Goal: Task Accomplishment & Management: Use online tool/utility

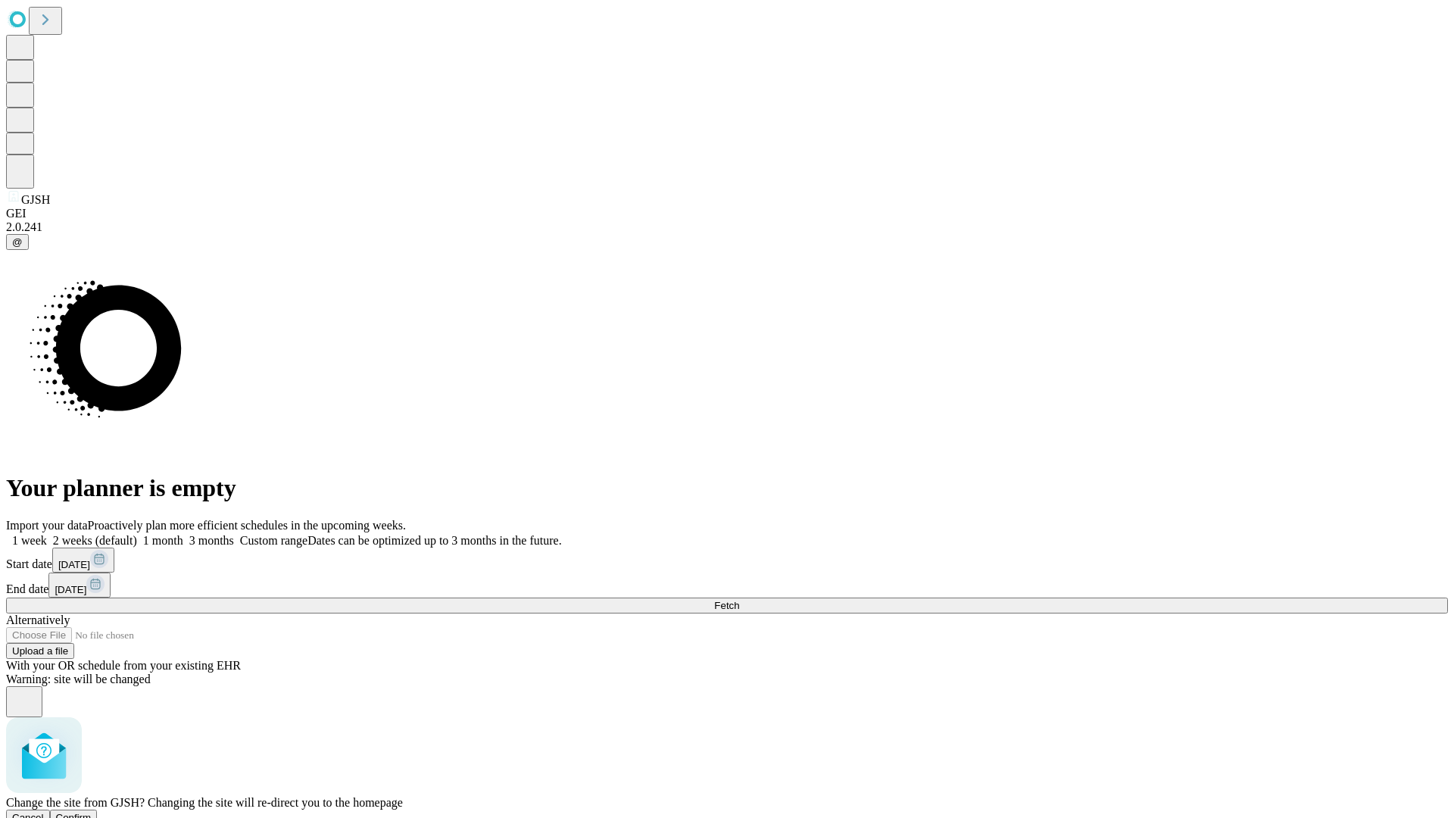
click at [92, 812] on span "Confirm" at bounding box center [74, 817] width 36 height 11
click at [47, 534] on label "1 week" at bounding box center [26, 540] width 41 height 13
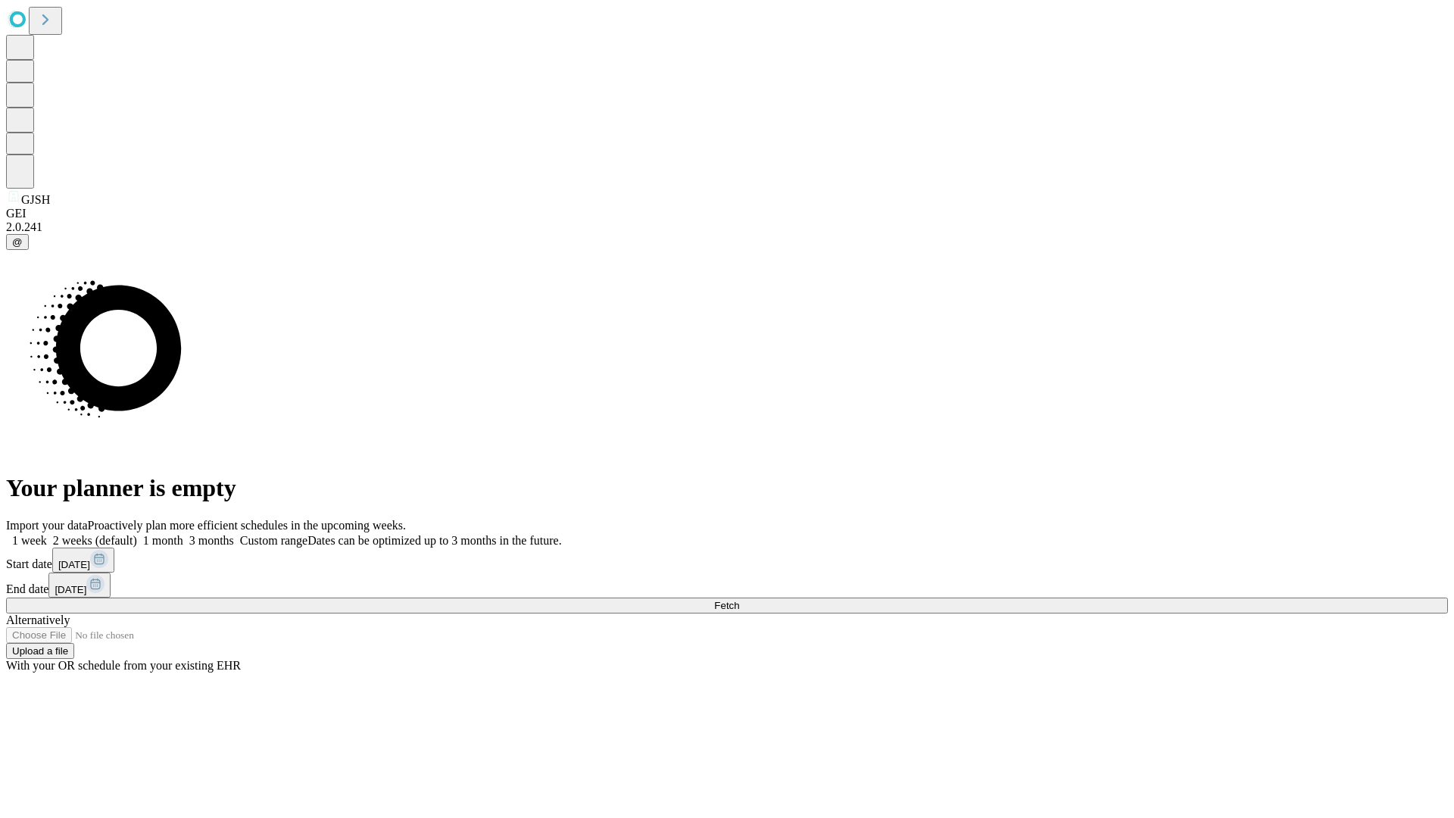
click at [739, 600] on span "Fetch" at bounding box center [726, 605] width 25 height 11
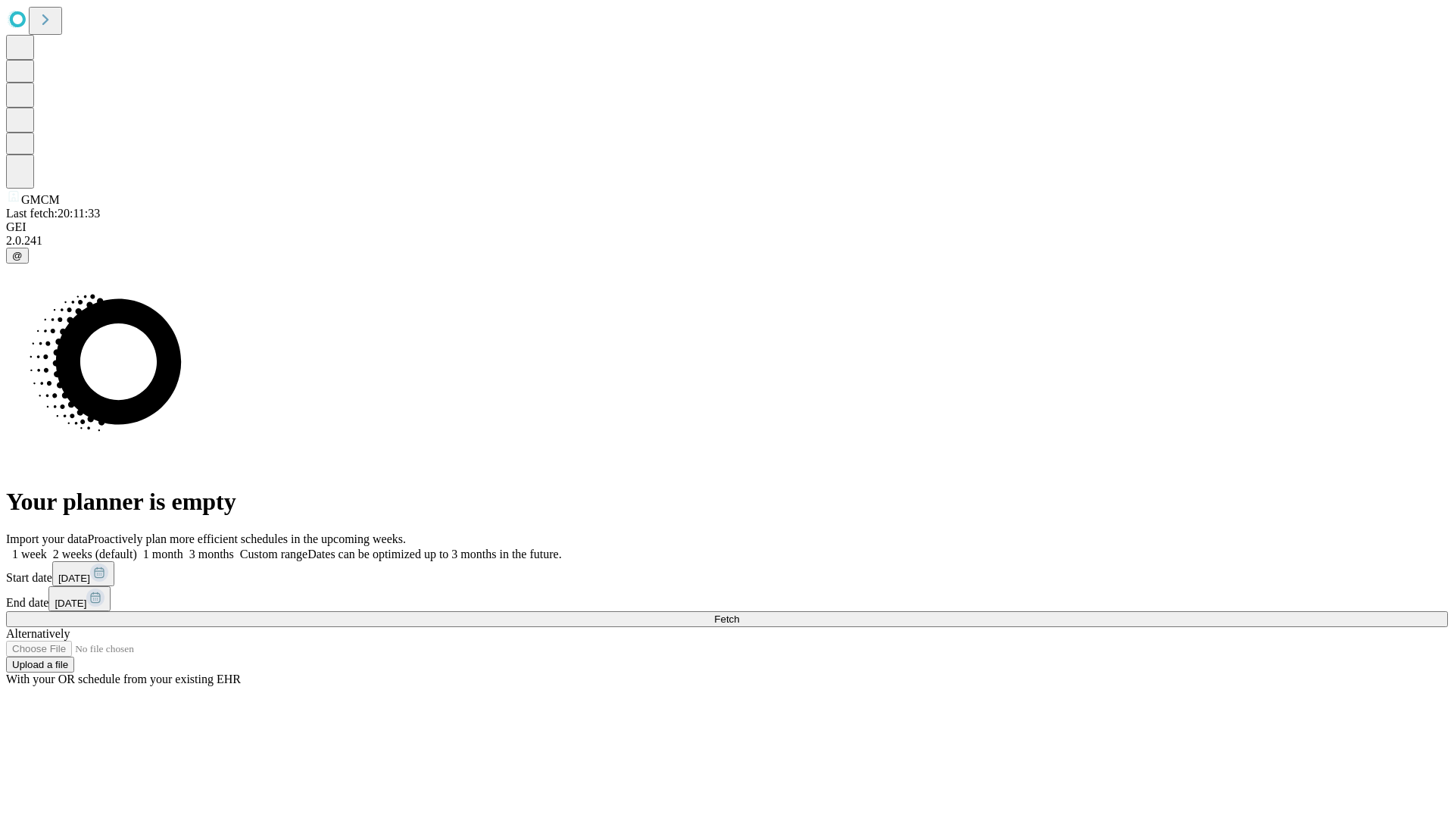
click at [739, 613] on span "Fetch" at bounding box center [726, 618] width 25 height 11
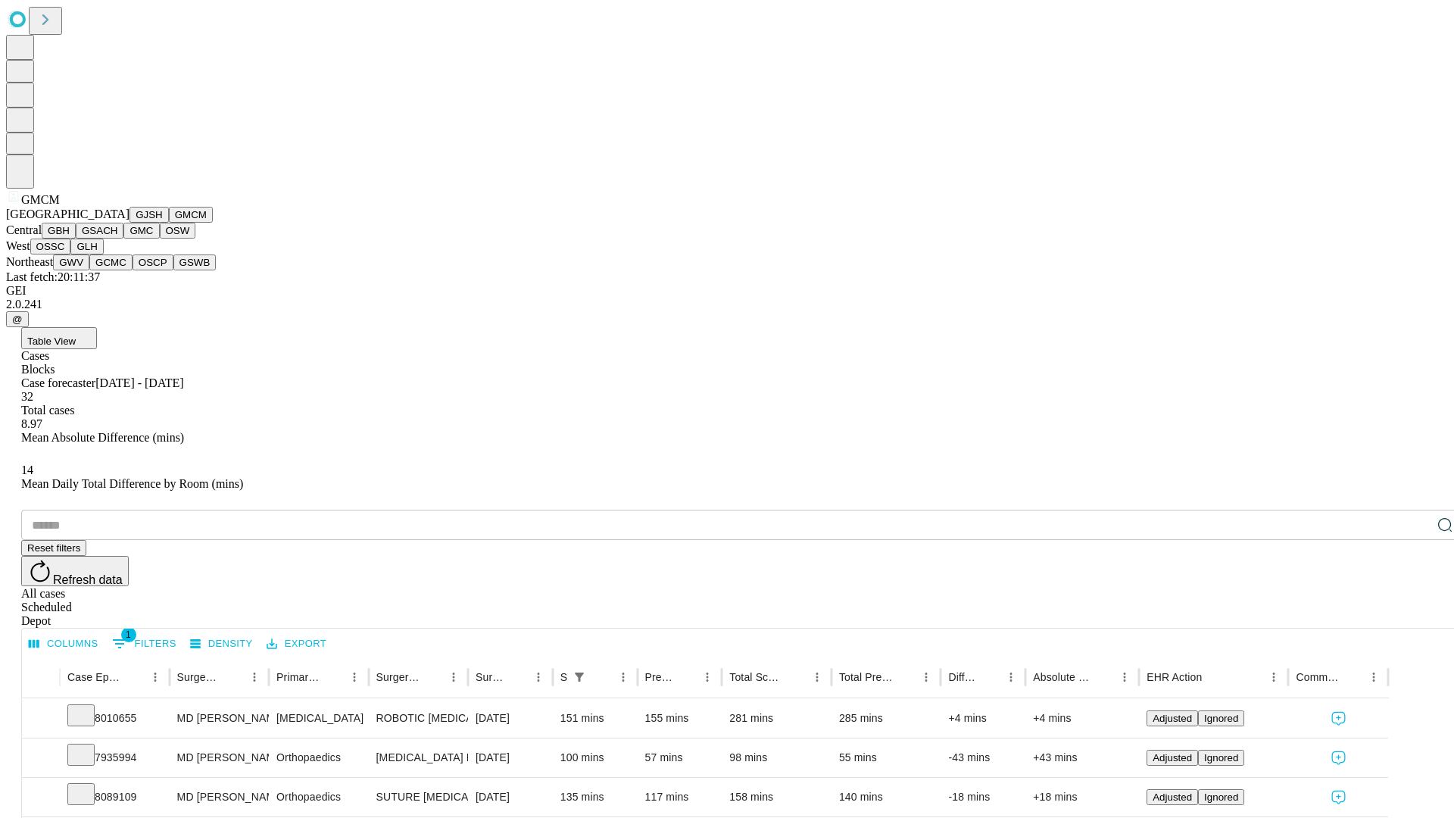
click at [76, 239] on button "GBH" at bounding box center [59, 231] width 34 height 16
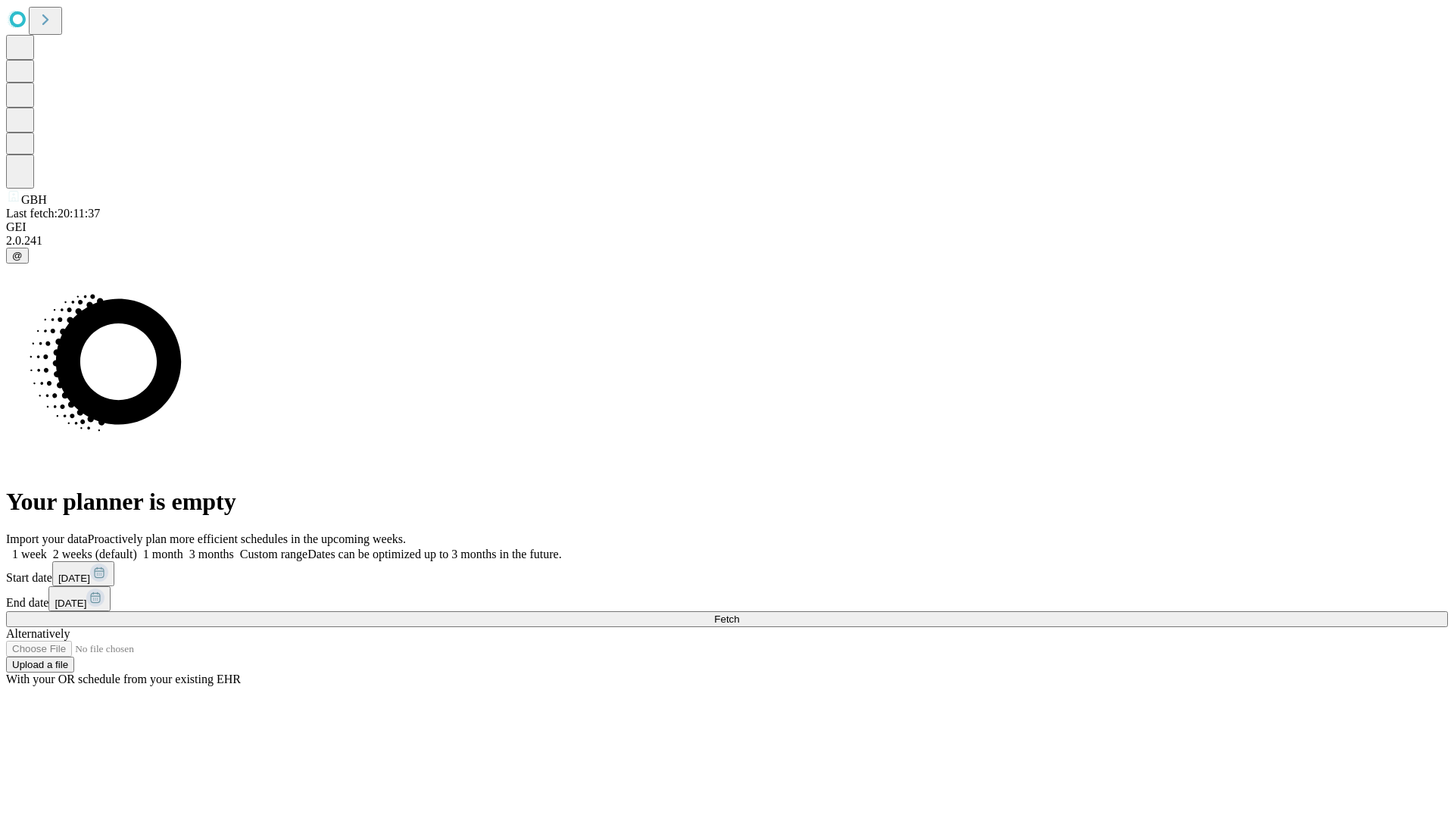
click at [47, 548] on label "1 week" at bounding box center [26, 554] width 41 height 13
click at [739, 613] on span "Fetch" at bounding box center [726, 618] width 25 height 11
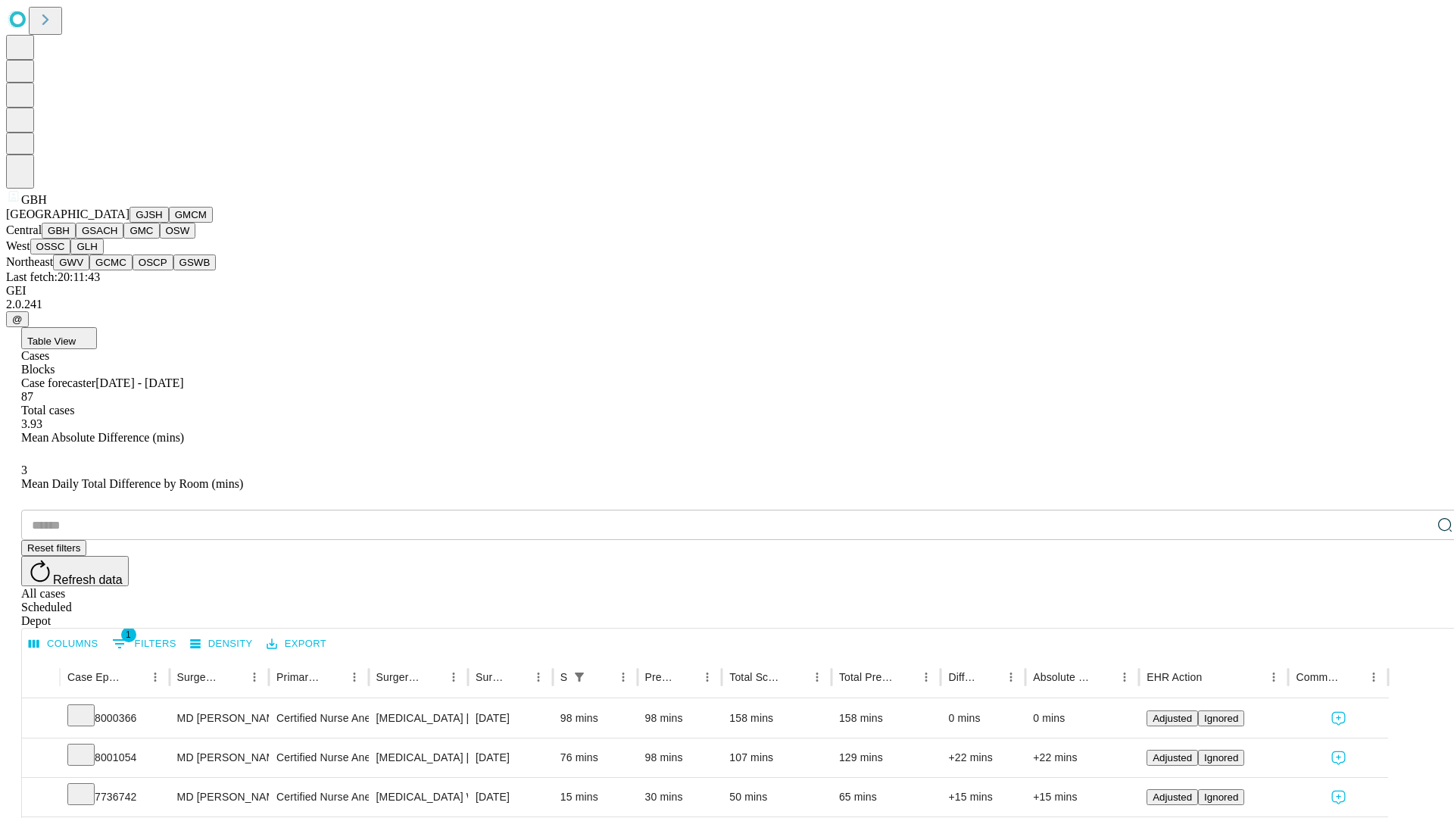
click at [117, 239] on button "GSACH" at bounding box center [100, 231] width 48 height 16
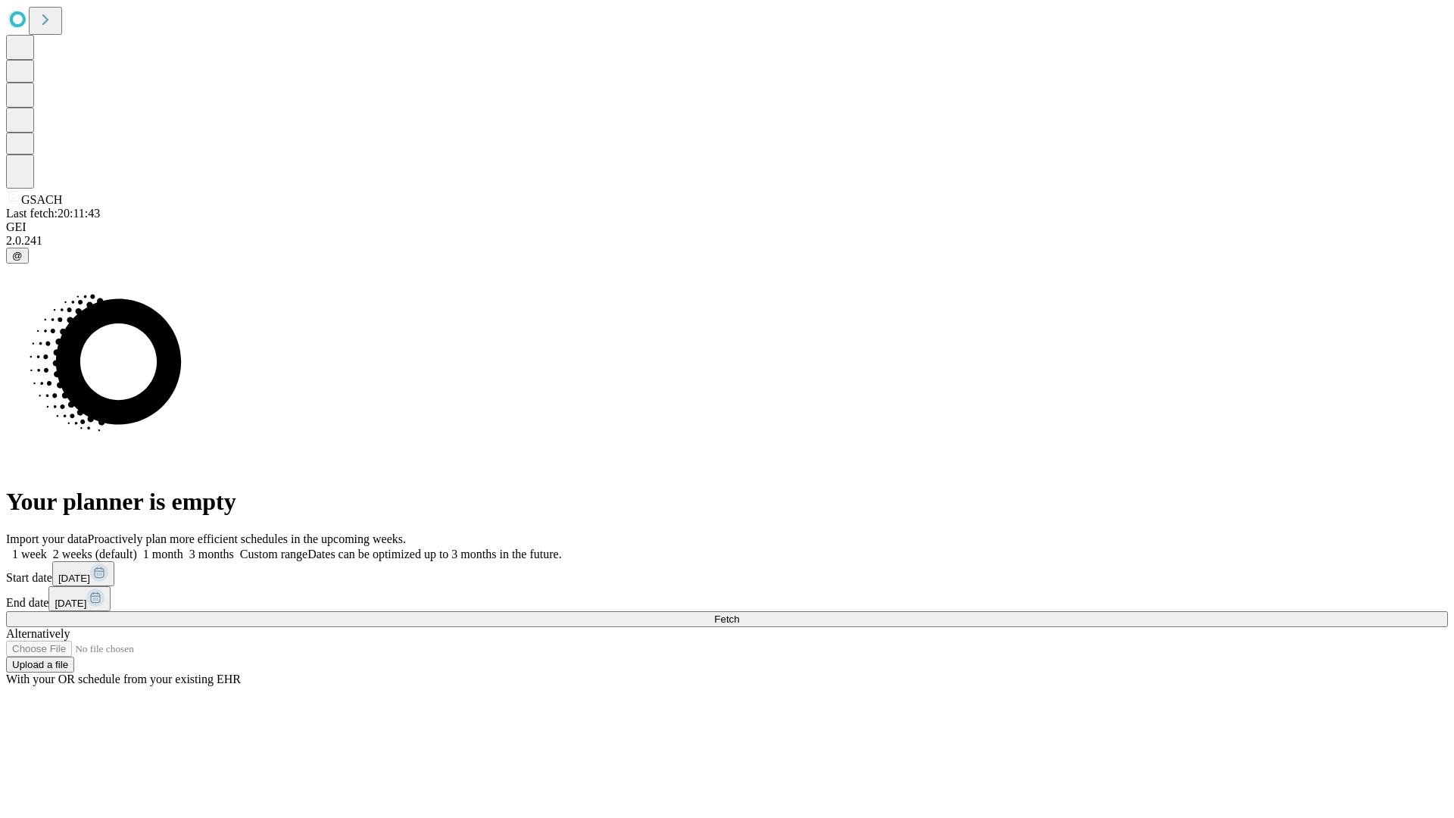
click at [47, 548] on label "1 week" at bounding box center [26, 554] width 41 height 13
click at [739, 613] on span "Fetch" at bounding box center [726, 618] width 25 height 11
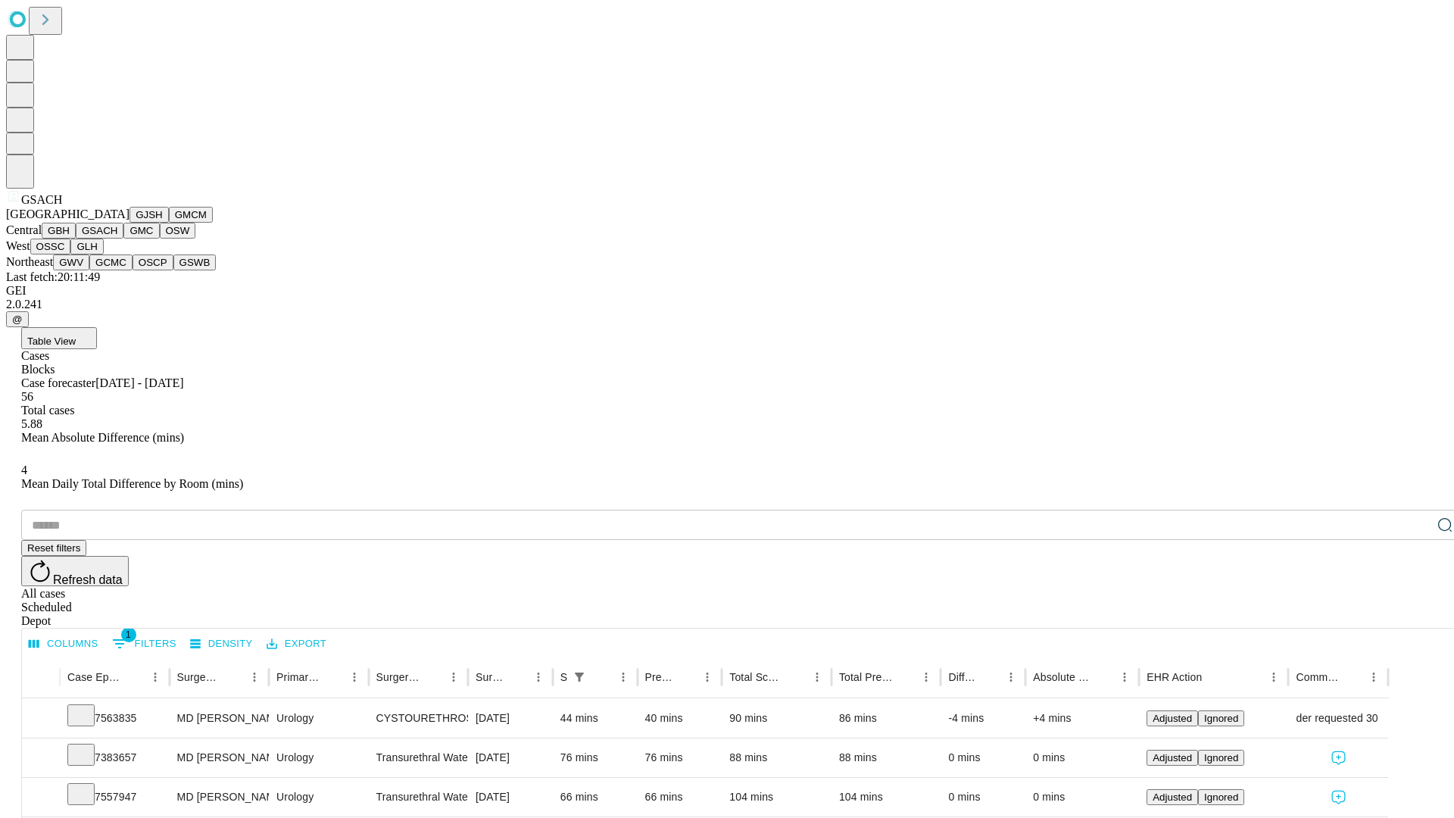
click at [123, 239] on button "GMC" at bounding box center [141, 231] width 36 height 16
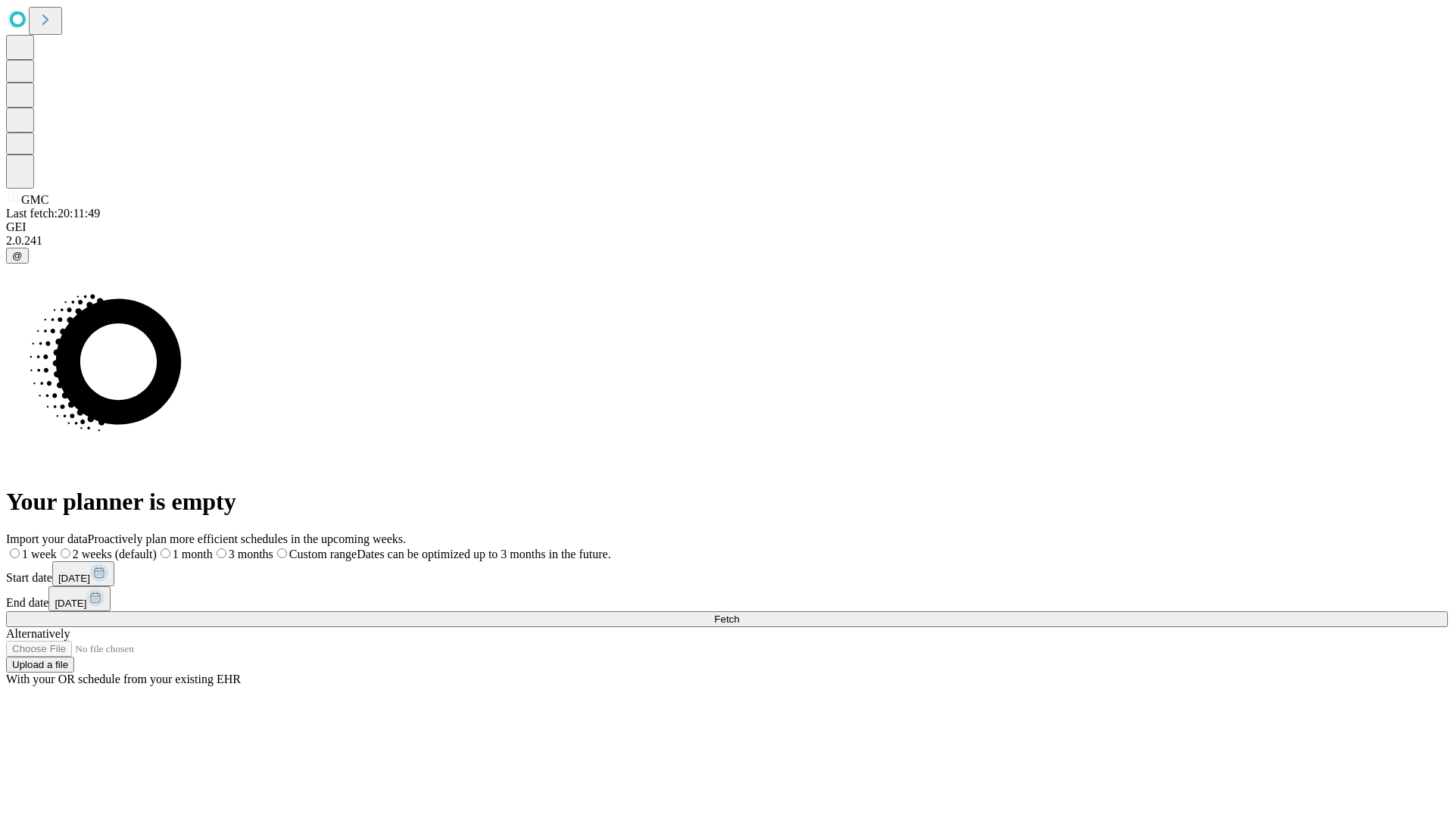
click at [739, 613] on span "Fetch" at bounding box center [726, 618] width 25 height 11
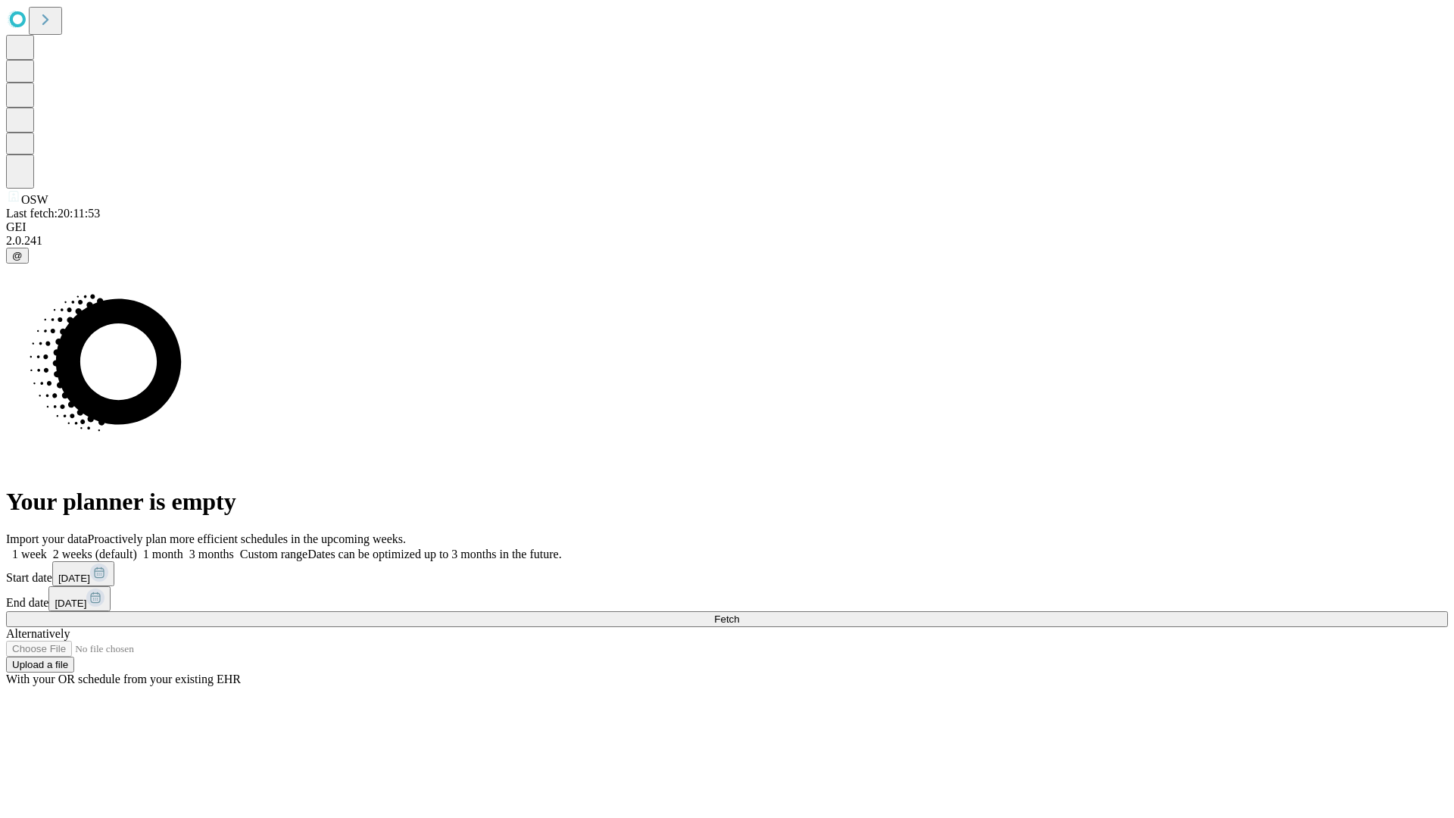
click at [47, 548] on label "1 week" at bounding box center [26, 554] width 41 height 13
click at [739, 613] on span "Fetch" at bounding box center [726, 618] width 25 height 11
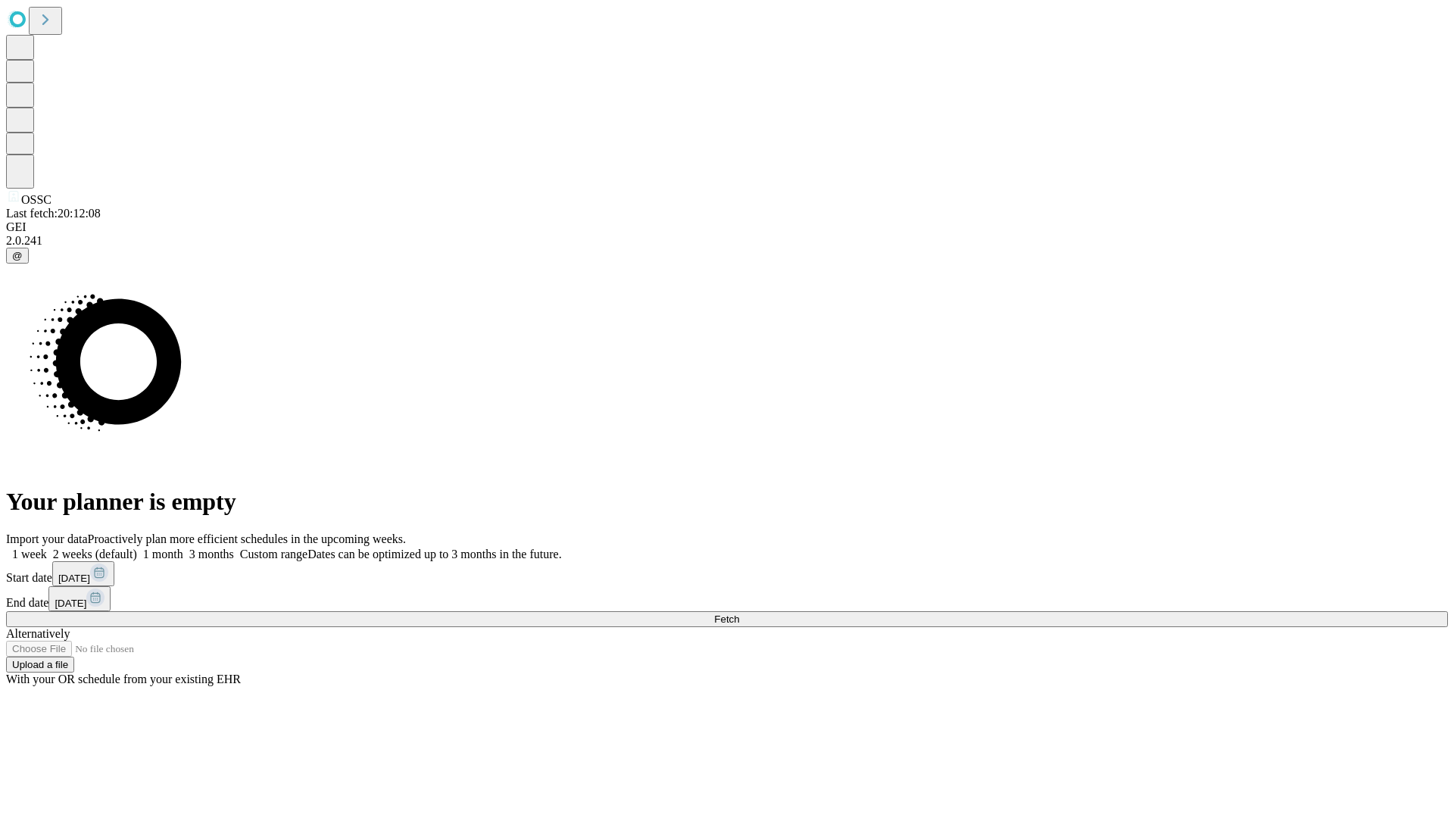
click at [47, 548] on label "1 week" at bounding box center [26, 554] width 41 height 13
click at [739, 613] on span "Fetch" at bounding box center [726, 618] width 25 height 11
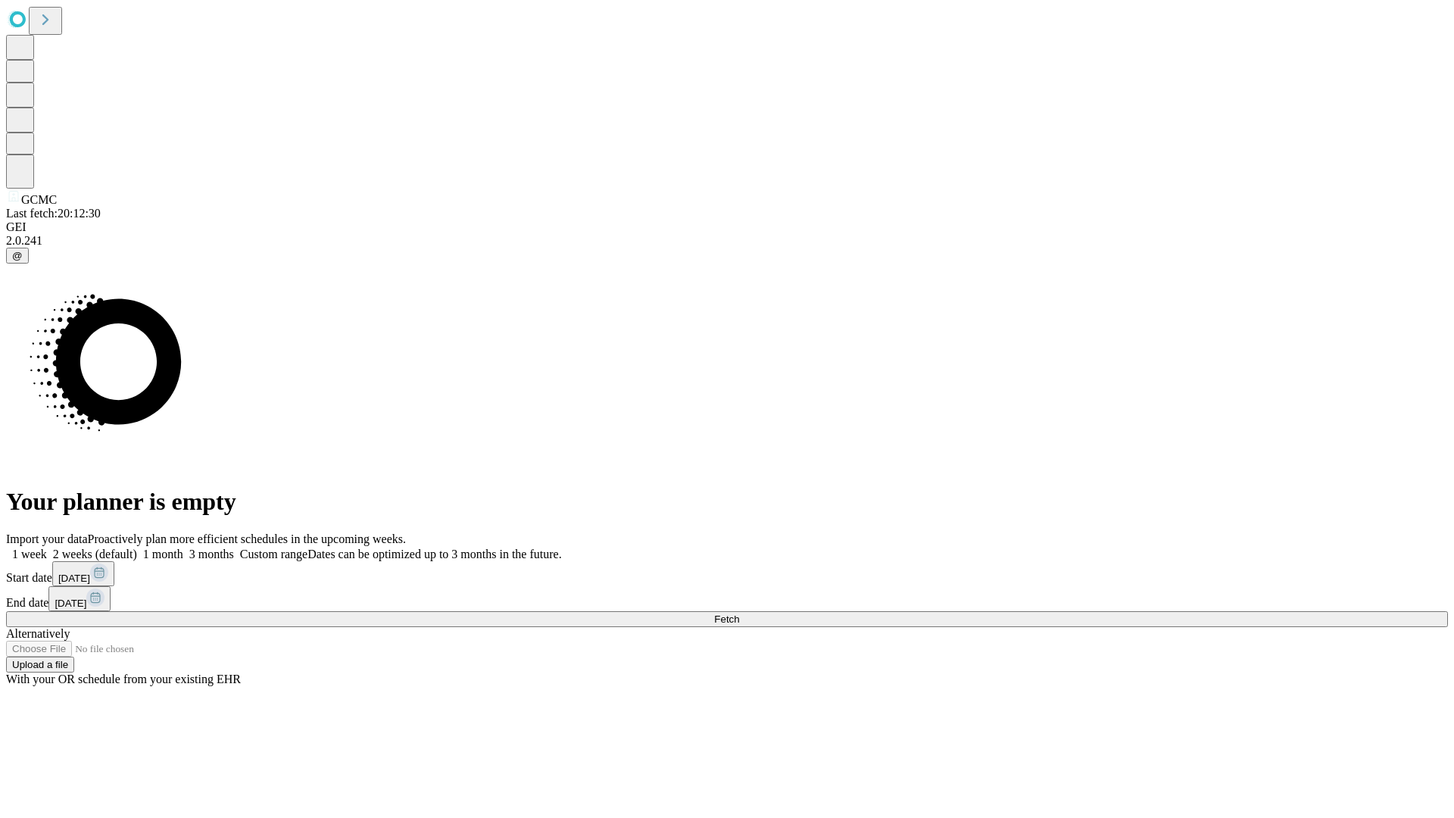
click at [47, 548] on label "1 week" at bounding box center [26, 554] width 41 height 13
click at [739, 613] on span "Fetch" at bounding box center [726, 618] width 25 height 11
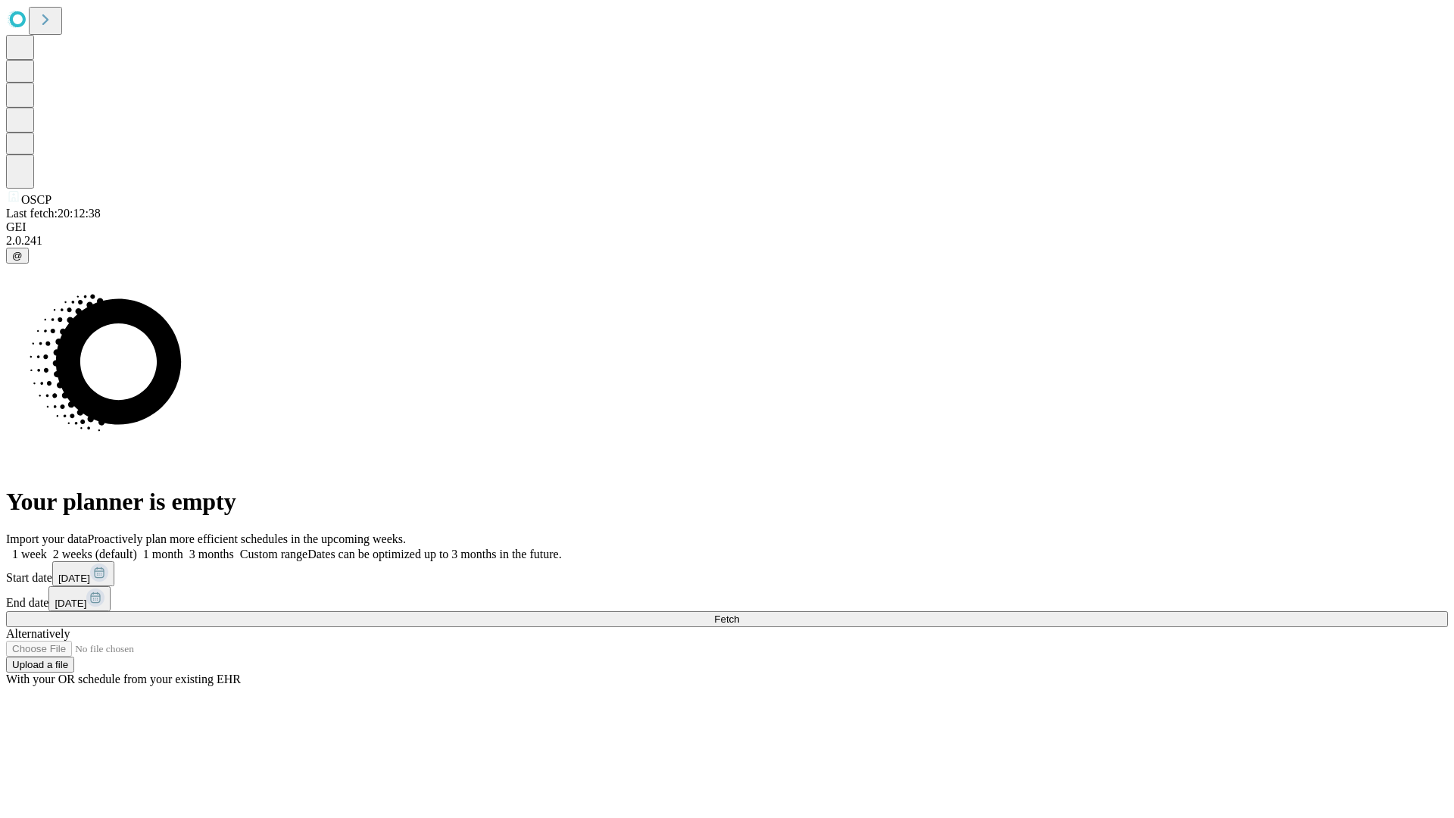
click at [47, 548] on label "1 week" at bounding box center [26, 554] width 41 height 13
click at [739, 613] on span "Fetch" at bounding box center [726, 618] width 25 height 11
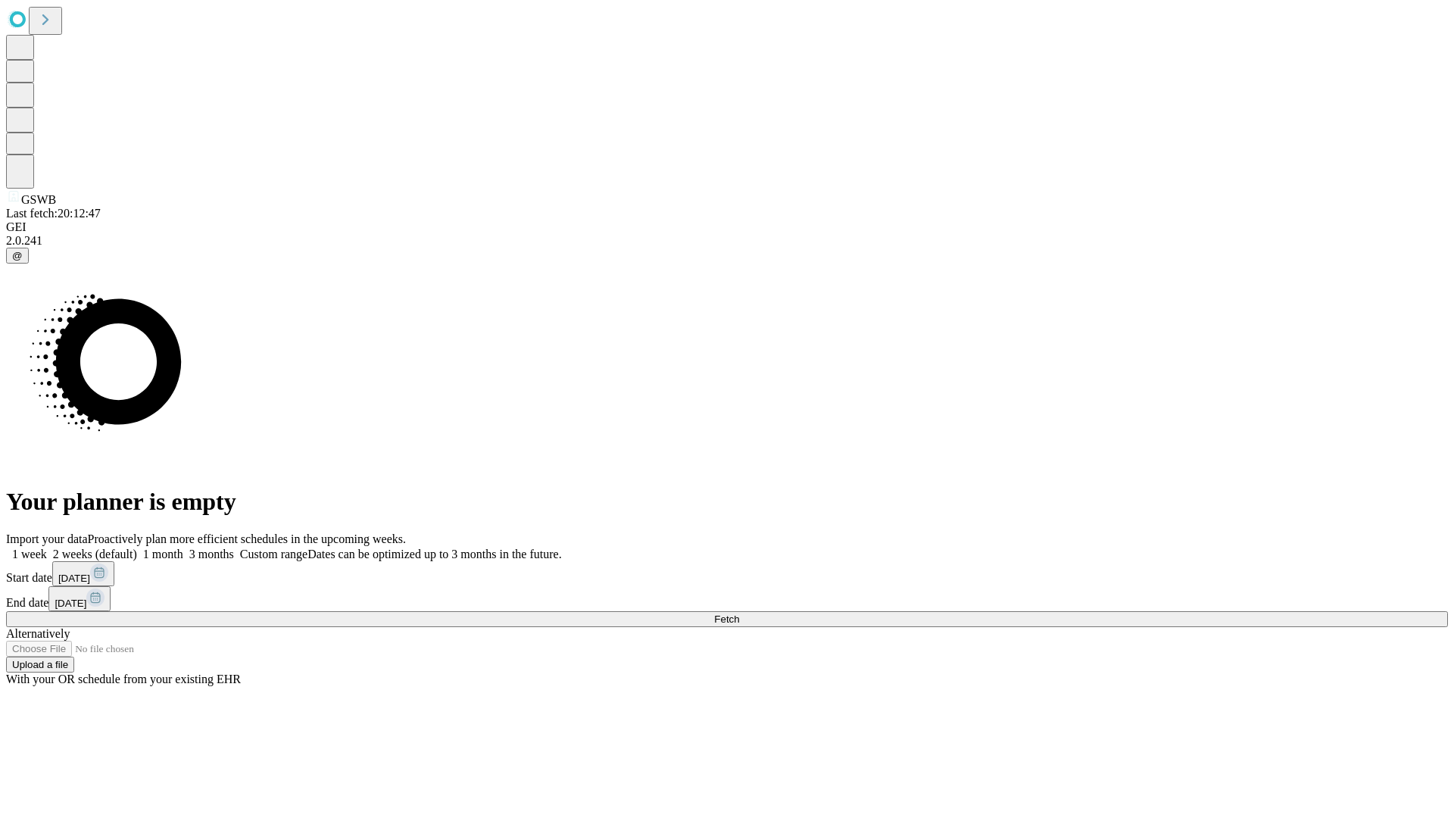
click at [47, 548] on label "1 week" at bounding box center [26, 554] width 41 height 13
click at [739, 613] on span "Fetch" at bounding box center [726, 618] width 25 height 11
